Goal: Check status: Check status

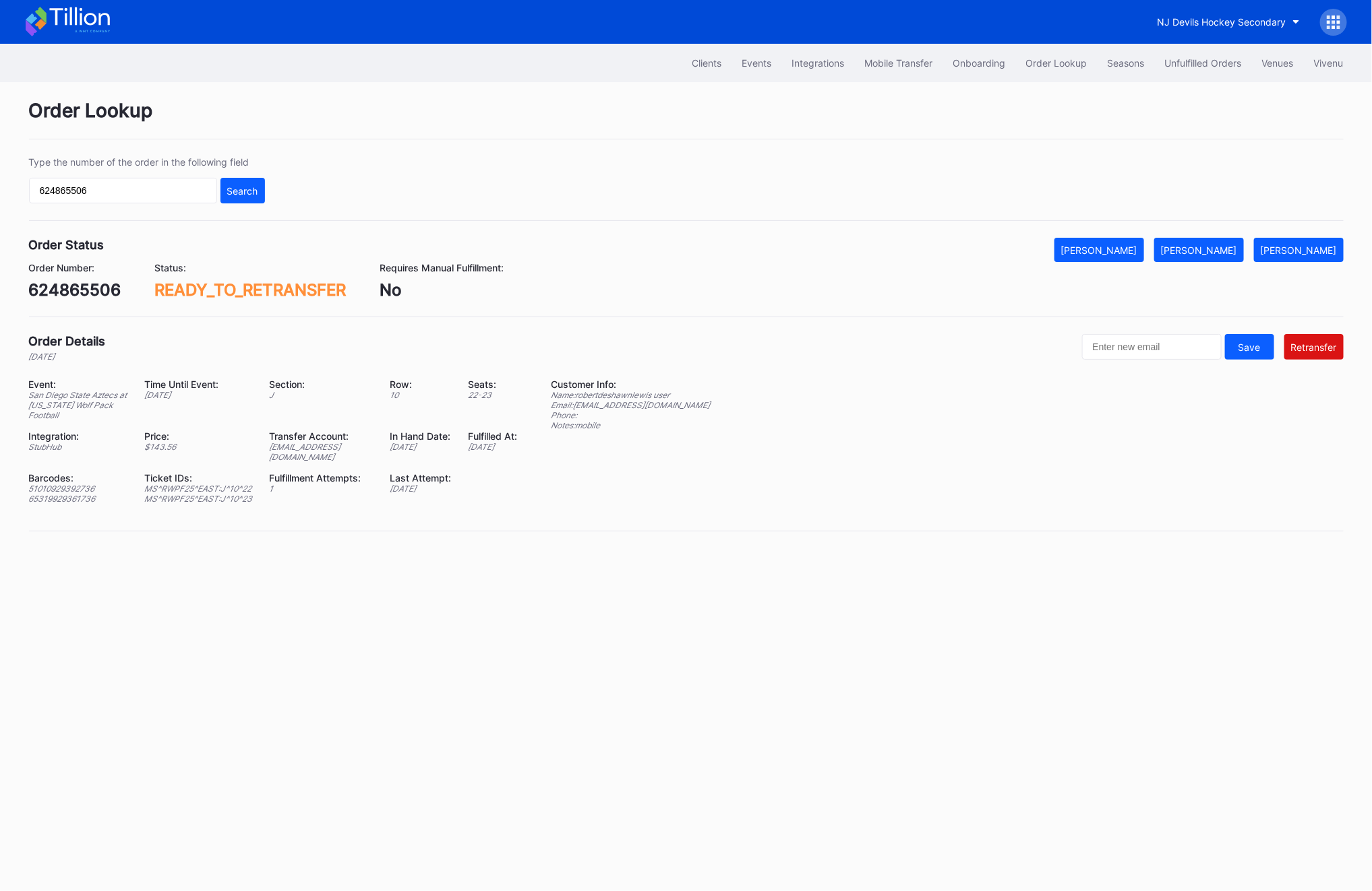
click at [82, 284] on div "624865506" at bounding box center [75, 290] width 92 height 20
copy div "624865506"
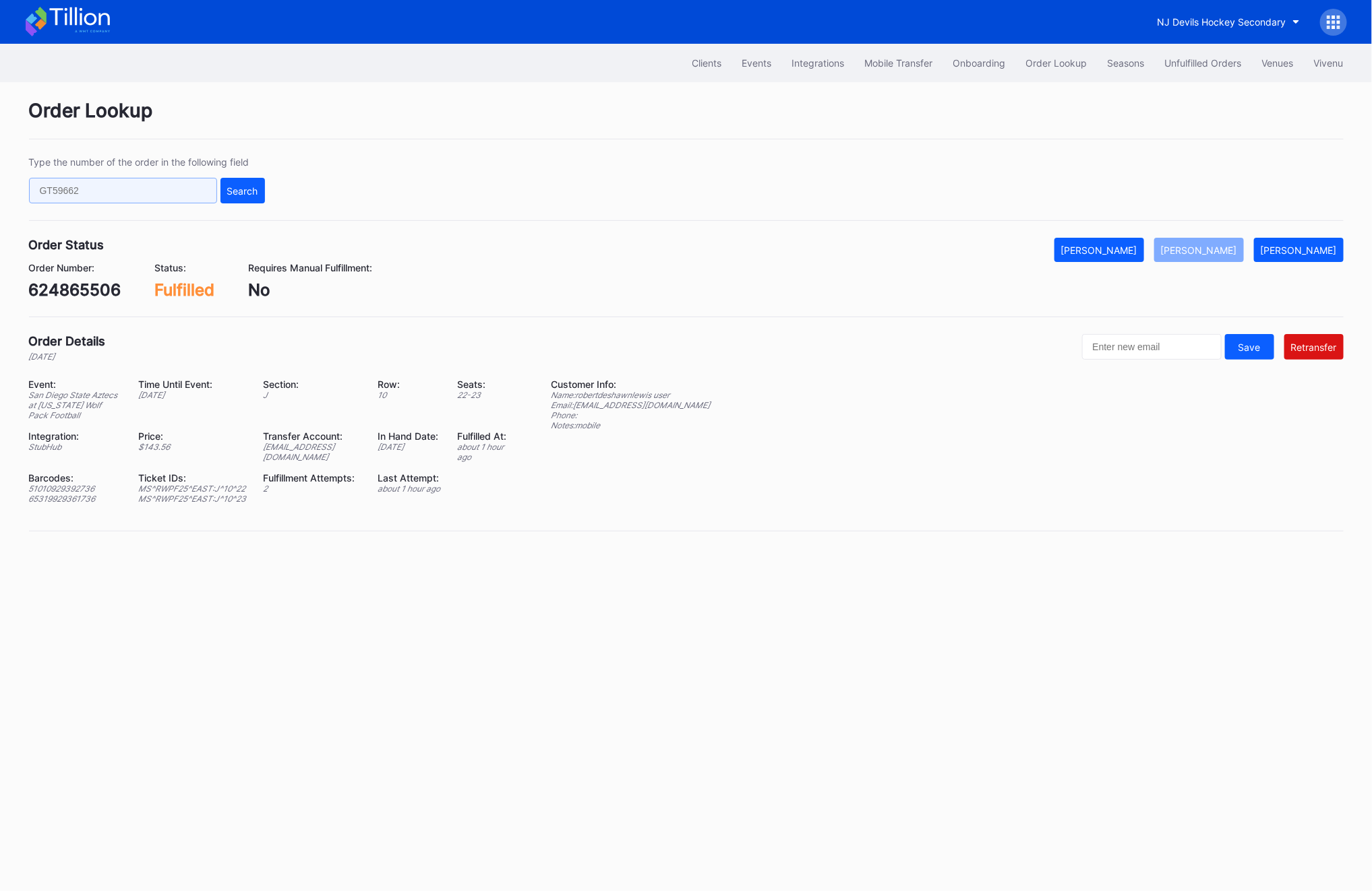
click at [79, 191] on input "text" at bounding box center [123, 191] width 188 height 26
paste input "625581247"
type input "625581247"
click at [249, 194] on div "Search" at bounding box center [242, 191] width 31 height 11
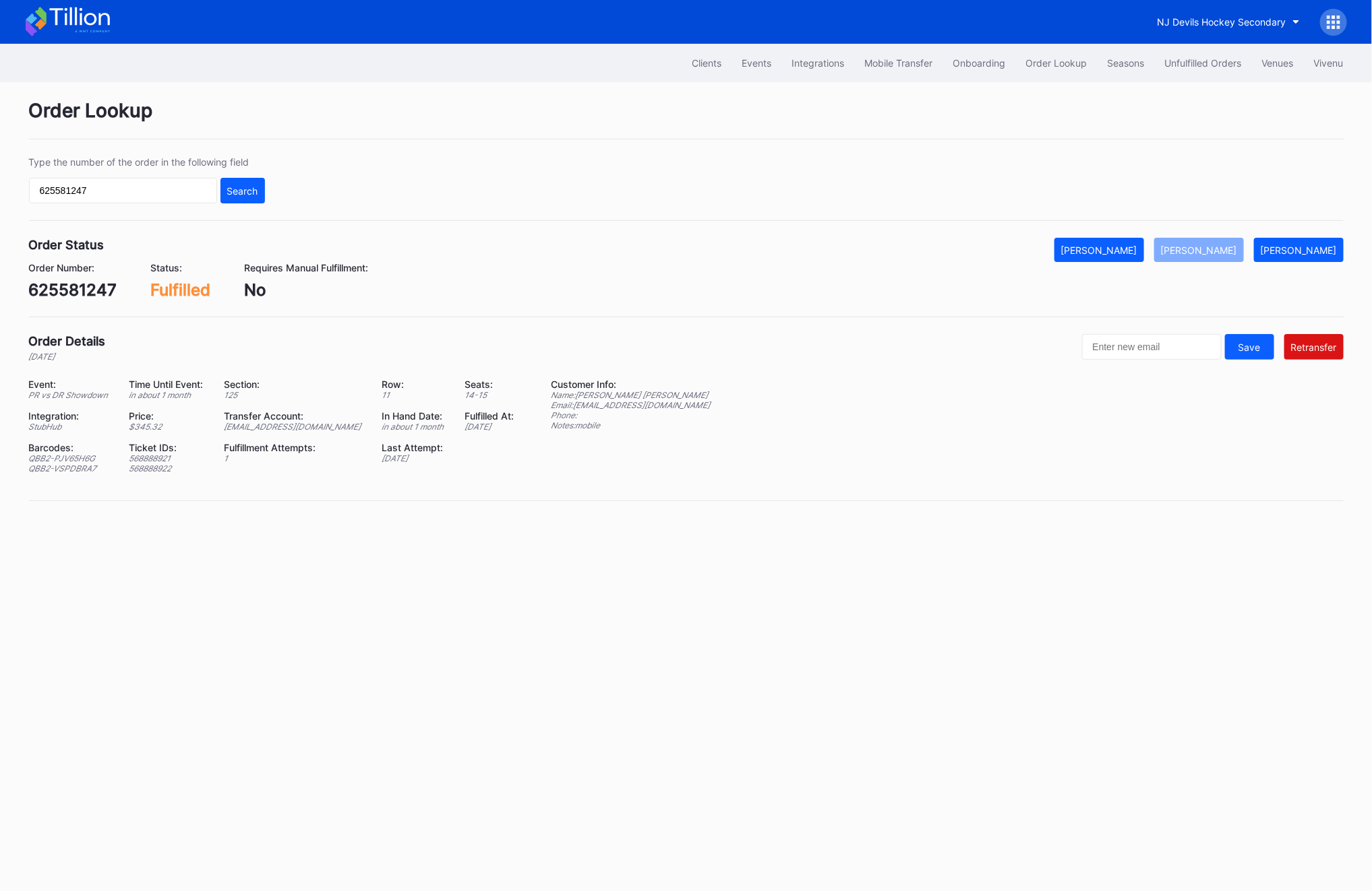
click at [297, 430] on div "ed-8158523@eventdynamic.com" at bounding box center [293, 427] width 141 height 10
copy div "ed-8158523@eventdynamic.com"
